Goal: Task Accomplishment & Management: Complete application form

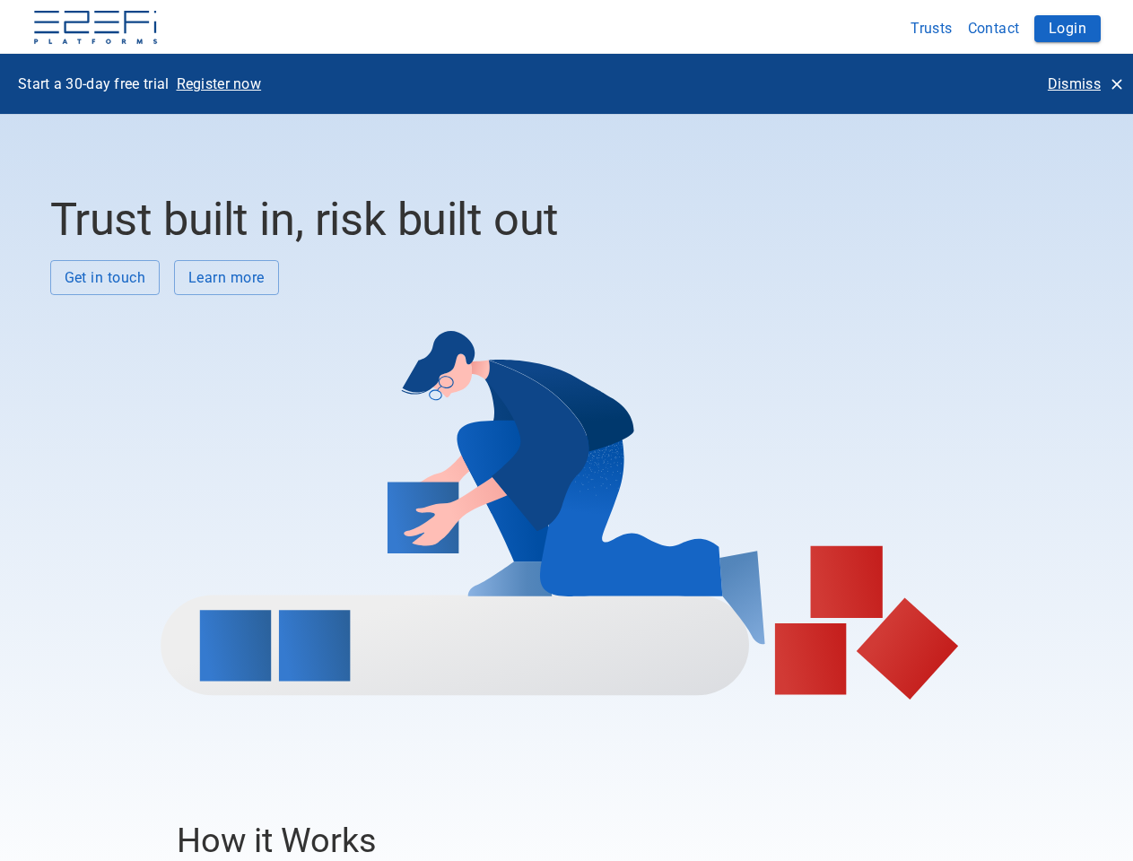
click at [566, 430] on div at bounding box center [560, 497] width 1020 height 404
click at [95, 29] on img at bounding box center [95, 29] width 126 height 36
click at [932, 28] on button "Trusts" at bounding box center [931, 28] width 57 height 35
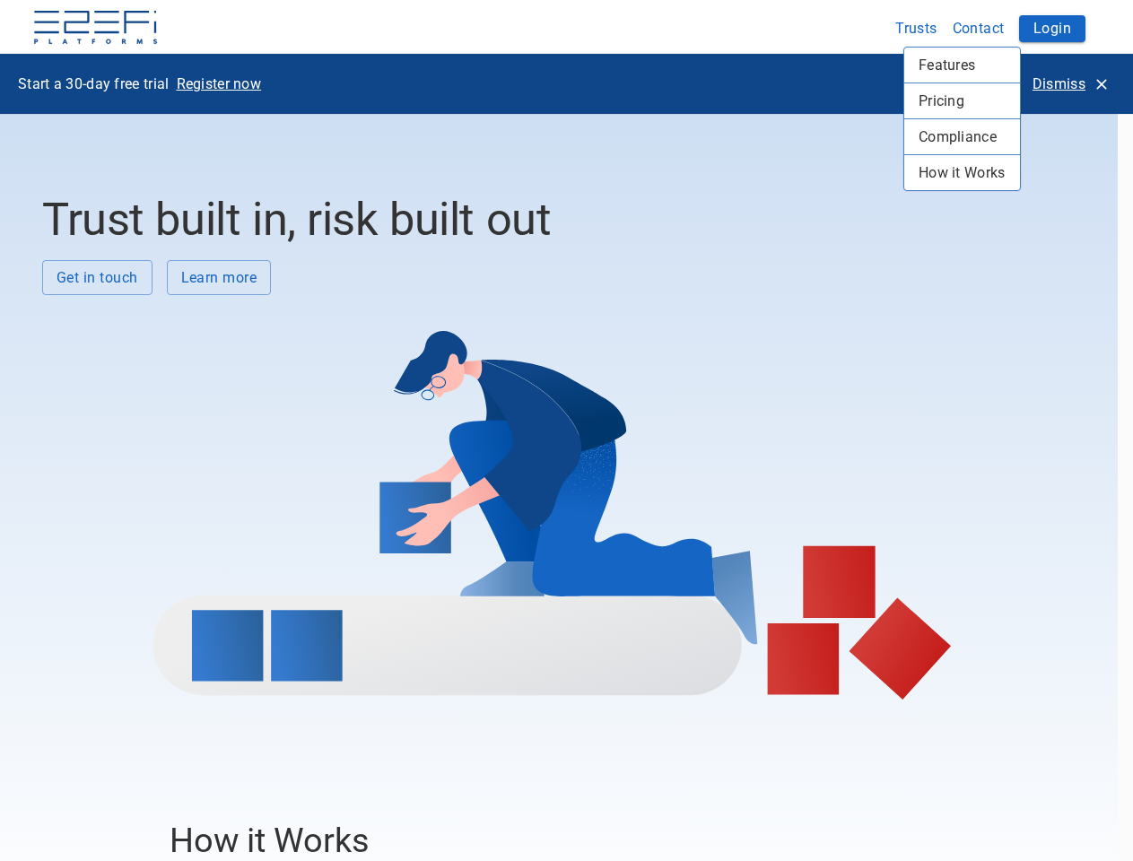
click at [994, 28] on div at bounding box center [566, 430] width 1133 height 861
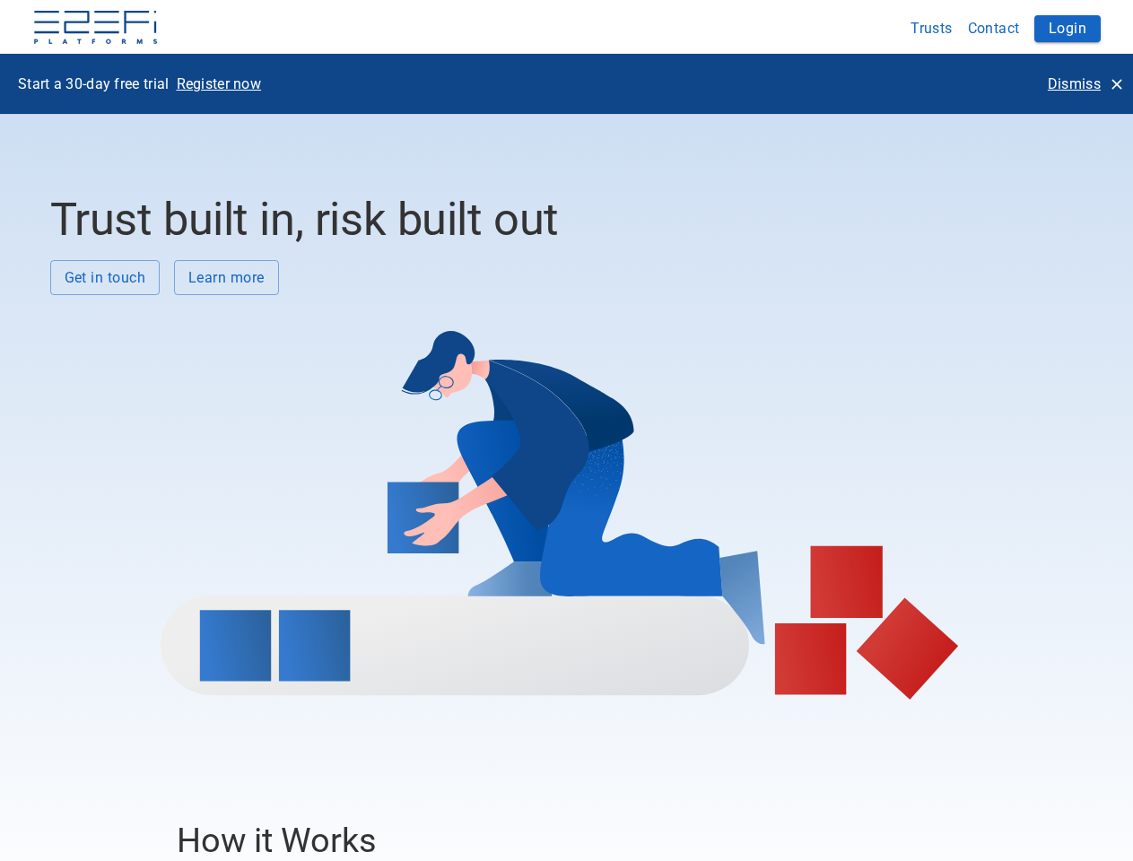
click at [1067, 29] on div "Features Pricing Compliance How it Works" at bounding box center [566, 430] width 1133 height 861
click at [219, 83] on p "Register now" at bounding box center [219, 84] width 85 height 21
click at [1084, 83] on p "Dismiss" at bounding box center [1073, 84] width 53 height 21
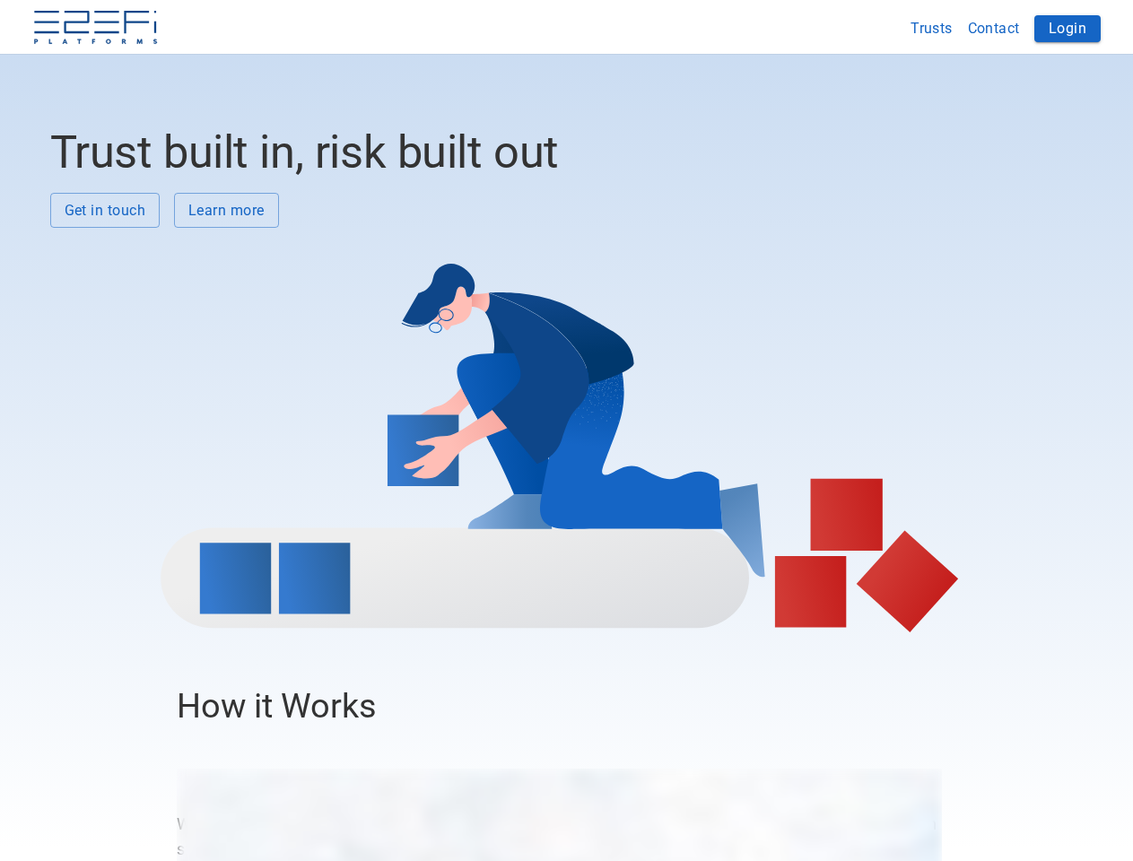
click at [105, 277] on div at bounding box center [560, 430] width 1020 height 404
click at [226, 277] on div at bounding box center [560, 430] width 1020 height 404
